Goal: Find specific page/section: Find specific page/section

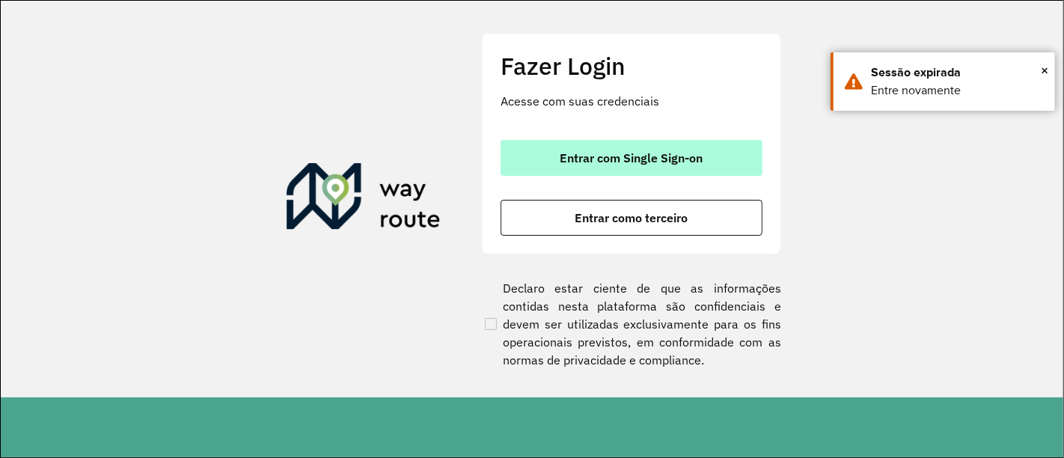
click at [600, 159] on span "Entrar com Single Sign-on" at bounding box center [631, 158] width 143 height 12
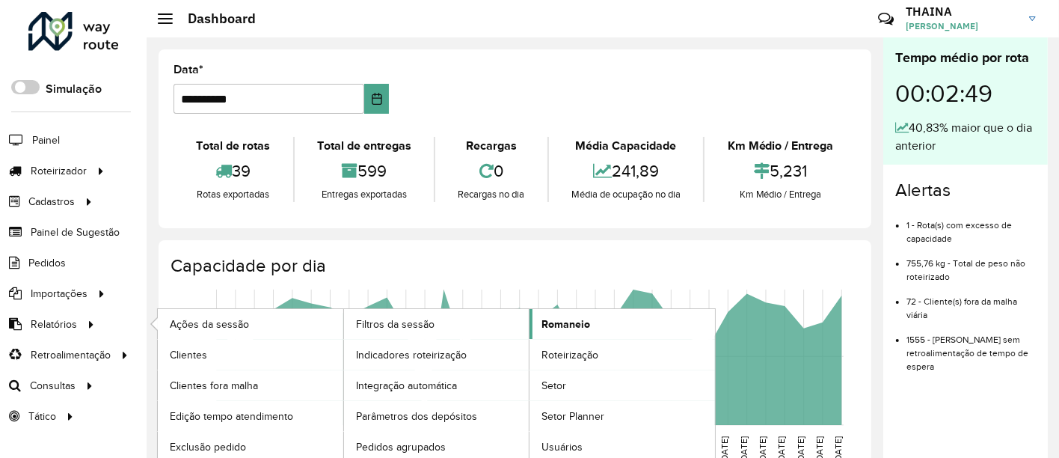
click at [570, 313] on link "Romaneio" at bounding box center [623, 324] width 186 height 30
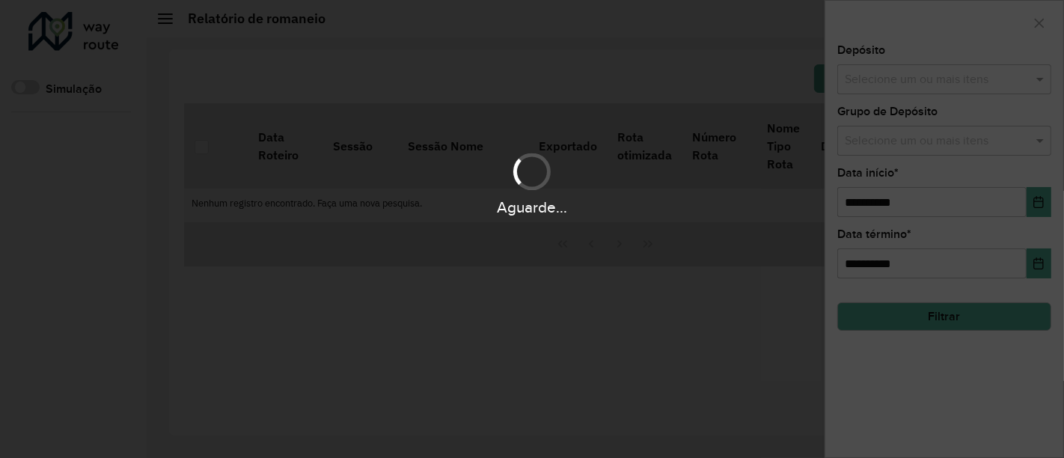
click at [952, 82] on div "Aguarde..." at bounding box center [532, 229] width 1064 height 458
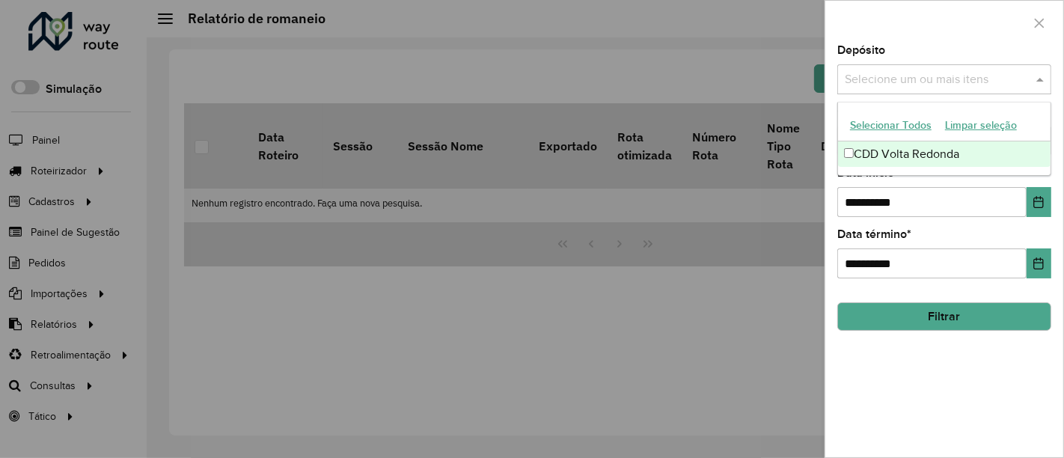
click at [951, 82] on input "text" at bounding box center [936, 80] width 191 height 18
click at [887, 154] on div "CDD Volta Redonda" at bounding box center [944, 153] width 213 height 25
click at [896, 180] on label "Data início *" at bounding box center [867, 173] width 61 height 18
